Goal: Check status: Check status

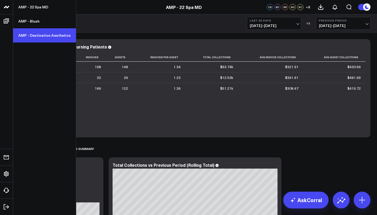
click at [44, 34] on link "AMP - Destination Aesthetics" at bounding box center [44, 35] width 63 height 14
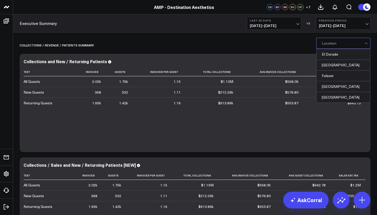
click at [343, 45] on div at bounding box center [343, 43] width 43 height 10
click at [340, 67] on div "[GEOGRAPHIC_DATA]" at bounding box center [344, 65] width 54 height 11
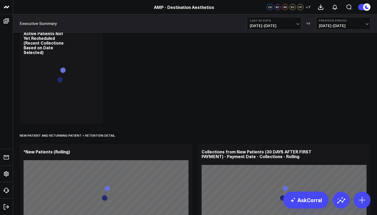
scroll to position [438, 0]
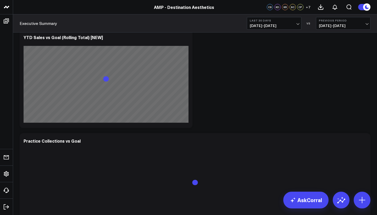
click at [280, 22] on button "Last 30 Days [DATE] - [DATE]" at bounding box center [274, 23] width 54 height 13
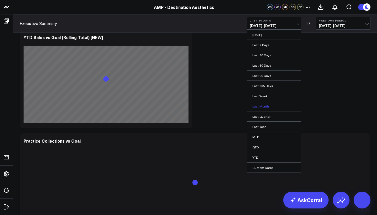
click at [268, 106] on link "Last Month" at bounding box center [274, 106] width 54 height 10
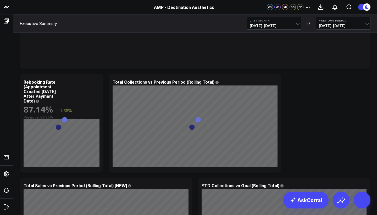
scroll to position [184, 0]
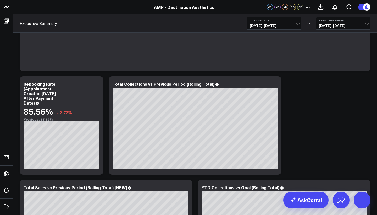
click at [279, 24] on span "[DATE] - [DATE]" at bounding box center [274, 26] width 49 height 4
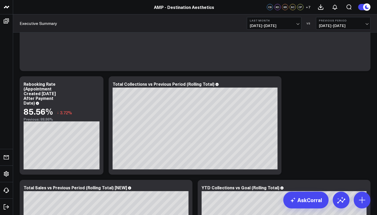
click at [280, 24] on span "[DATE] - [DATE]" at bounding box center [274, 26] width 49 height 4
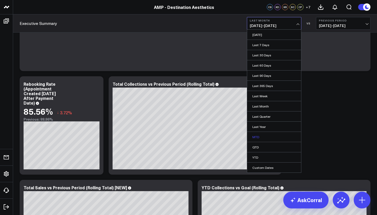
click at [269, 138] on link "MTD" at bounding box center [274, 137] width 54 height 10
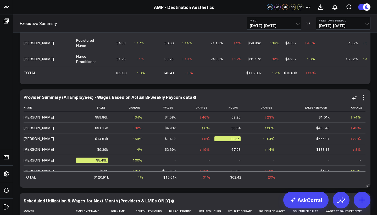
scroll to position [1745, 0]
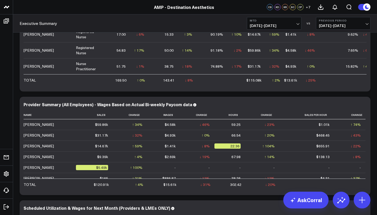
click at [270, 24] on span "[DATE] - [DATE]" at bounding box center [274, 26] width 49 height 4
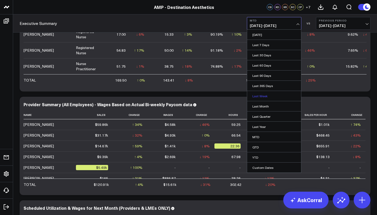
click at [265, 96] on link "Last Week" at bounding box center [274, 96] width 54 height 10
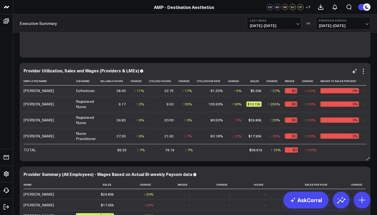
scroll to position [1675, 0]
